Goal: Task Accomplishment & Management: Complete application form

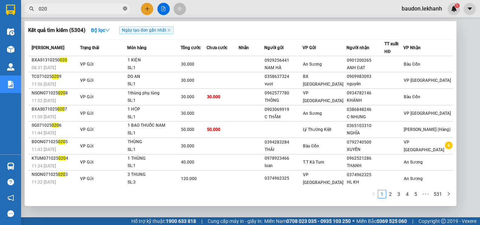
click at [126, 9] on icon "close-circle" at bounding box center [125, 8] width 4 height 4
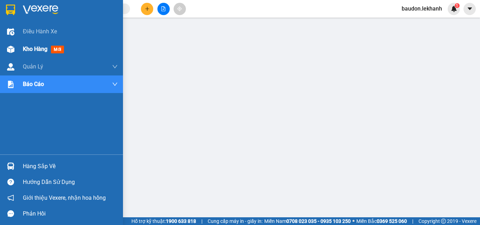
click at [14, 48] on img at bounding box center [10, 49] width 7 height 7
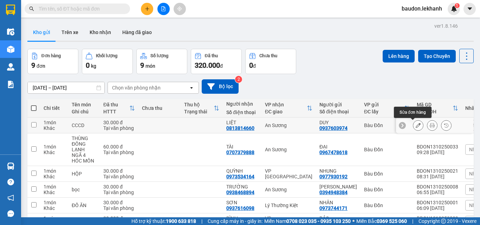
click at [416, 124] on icon at bounding box center [418, 125] width 5 height 5
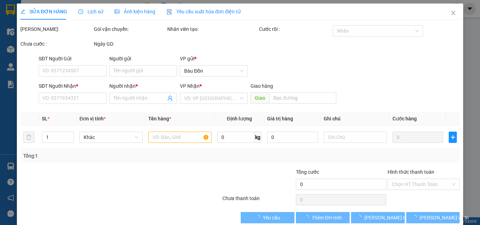
type input "0937603974"
type input "DUY"
type input "0813814660"
type input "LIỆT"
type input "30.000"
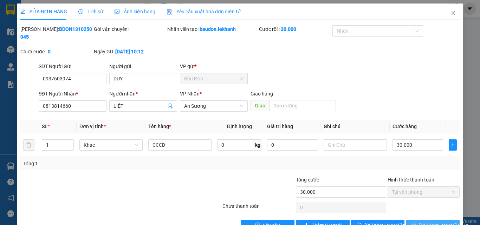
click at [421, 220] on button "[PERSON_NAME] và In" at bounding box center [433, 225] width 54 height 11
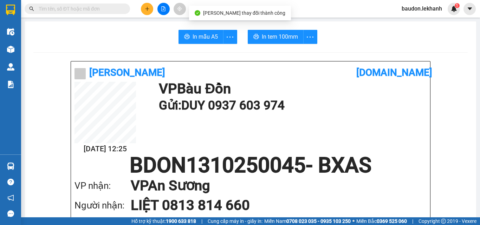
scroll to position [35, 0]
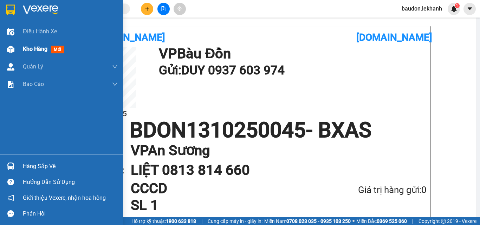
click at [9, 46] on img at bounding box center [10, 49] width 7 height 7
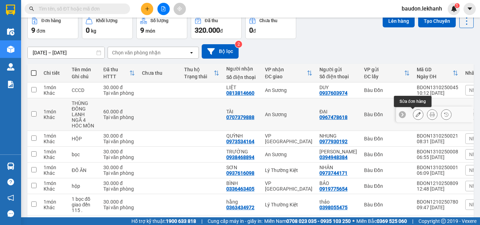
click at [415, 114] on button at bounding box center [418, 115] width 10 height 12
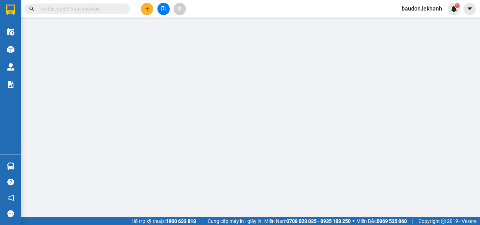
type input "0967478618"
type input "ĐẠI"
type input "0707379888"
type input "TÀI"
type input "60.000"
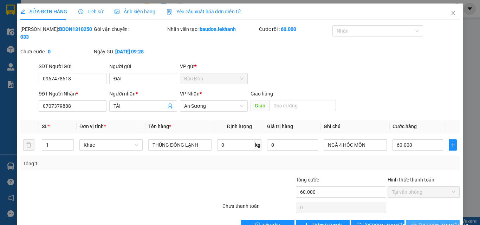
click at [423, 222] on span "[PERSON_NAME] và In" at bounding box center [443, 226] width 49 height 8
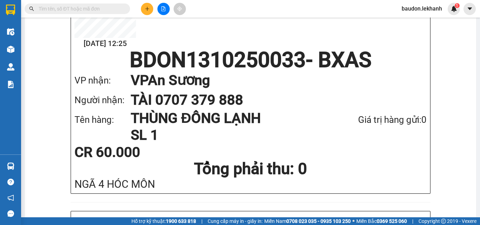
scroll to position [70, 0]
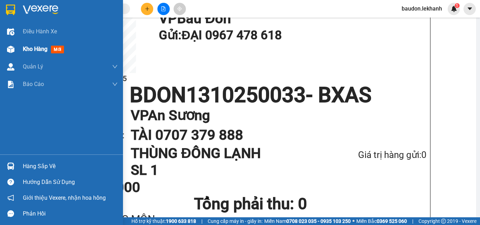
click at [11, 50] on img at bounding box center [10, 49] width 7 height 7
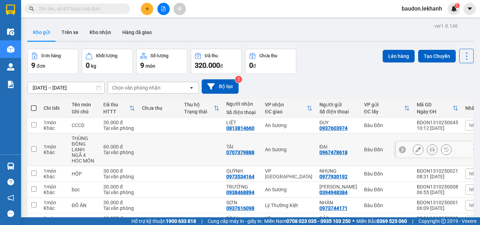
scroll to position [35, 0]
